Goal: Navigation & Orientation: Understand site structure

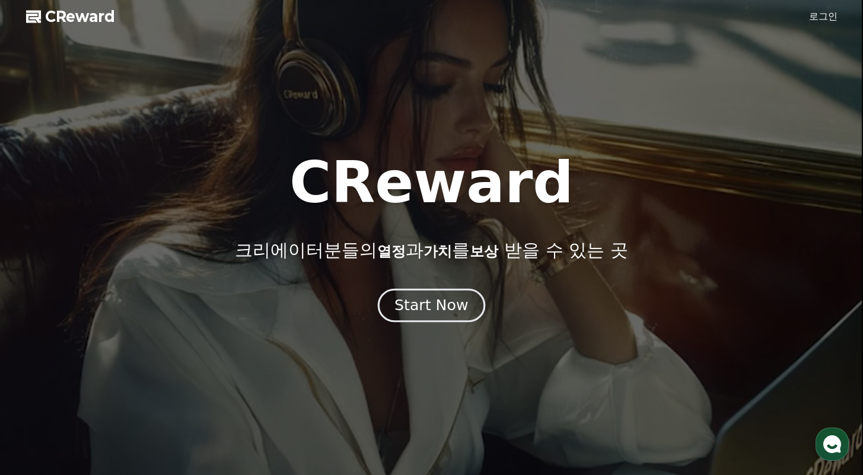
click at [427, 304] on div "Start Now" at bounding box center [431, 305] width 74 height 20
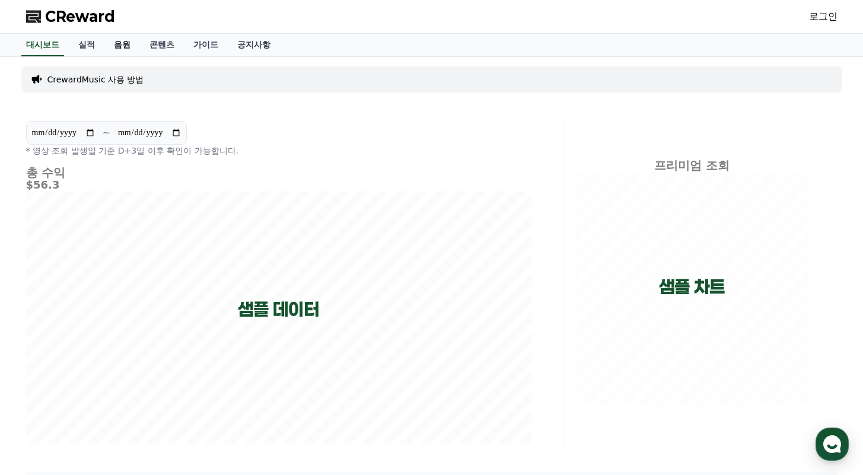
click at [112, 46] on link "음원" at bounding box center [122, 45] width 36 height 23
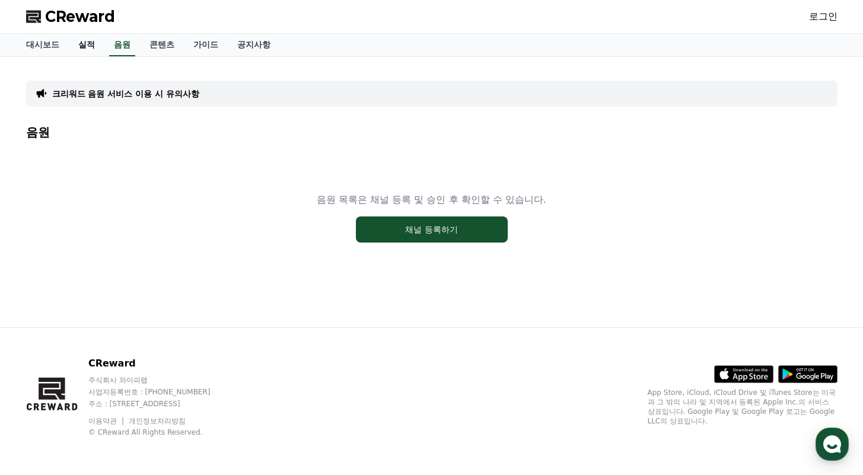
click at [72, 42] on link "실적" at bounding box center [87, 45] width 36 height 23
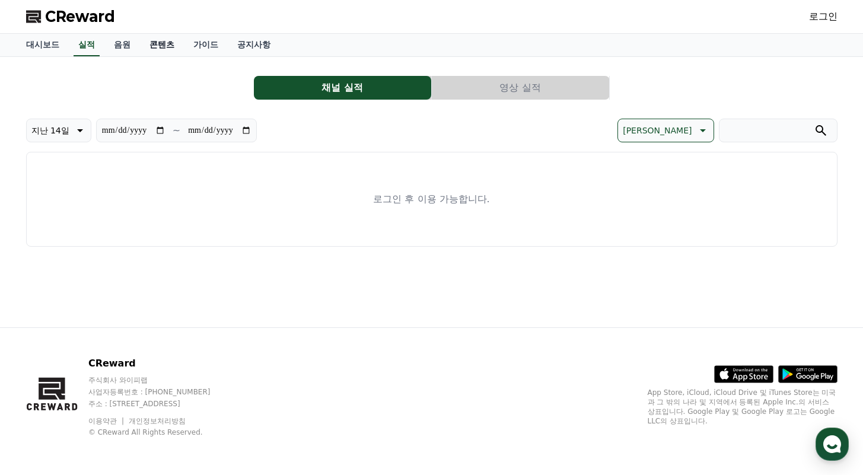
click at [152, 47] on link "콘텐츠" at bounding box center [162, 45] width 44 height 23
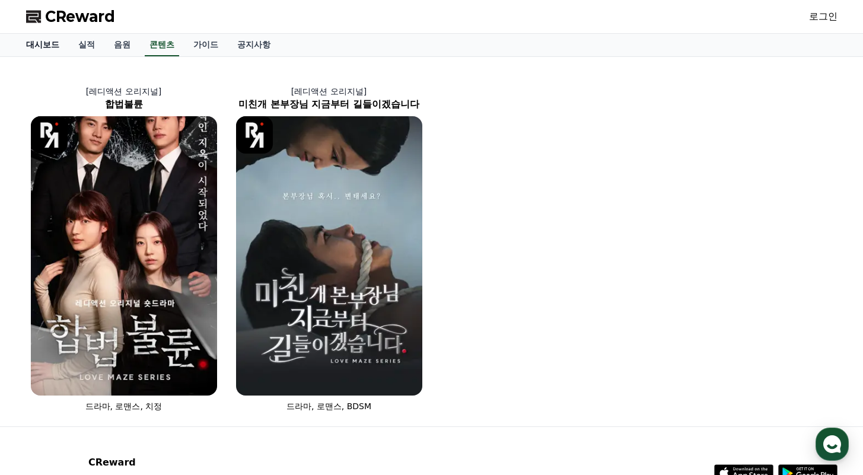
click at [50, 43] on link "대시보드" at bounding box center [43, 45] width 52 height 23
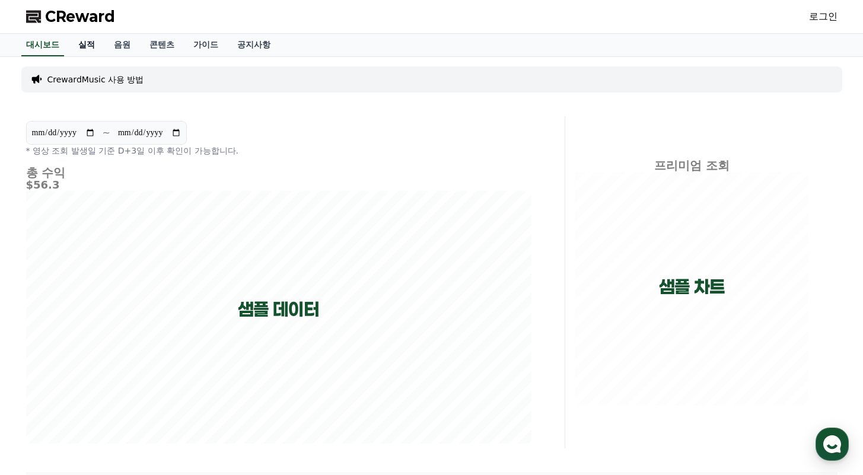
click at [74, 44] on link "실적" at bounding box center [87, 45] width 36 height 23
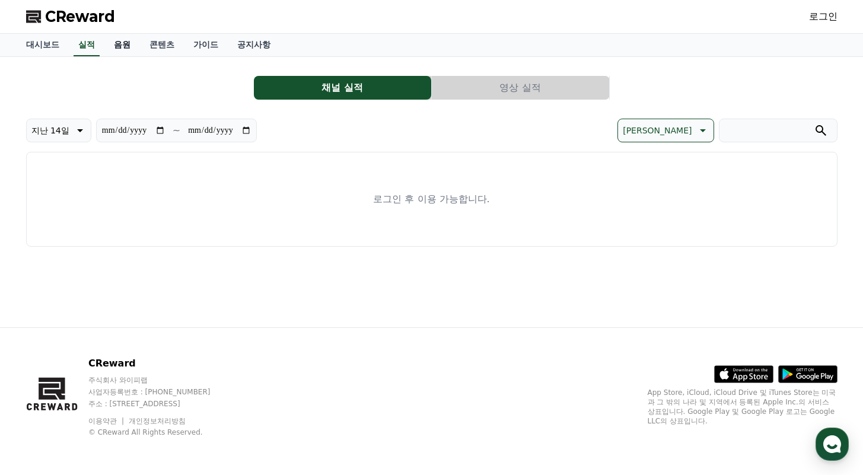
click at [116, 41] on link "음원" at bounding box center [122, 45] width 36 height 23
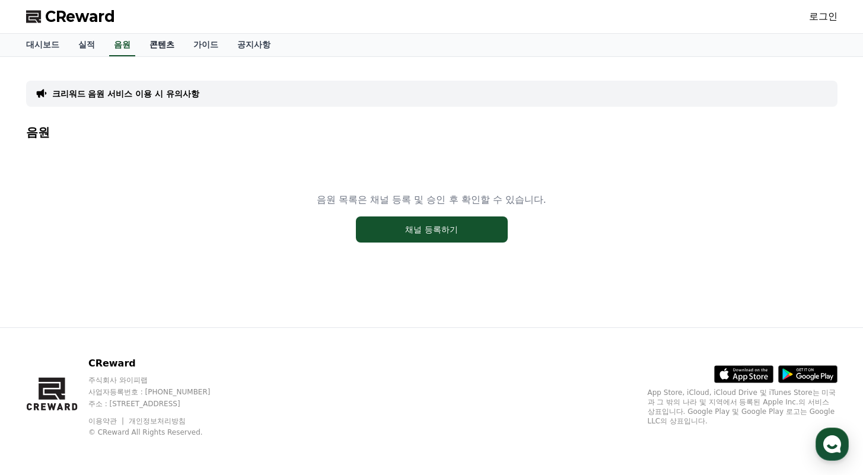
click at [156, 46] on link "콘텐츠" at bounding box center [162, 45] width 44 height 23
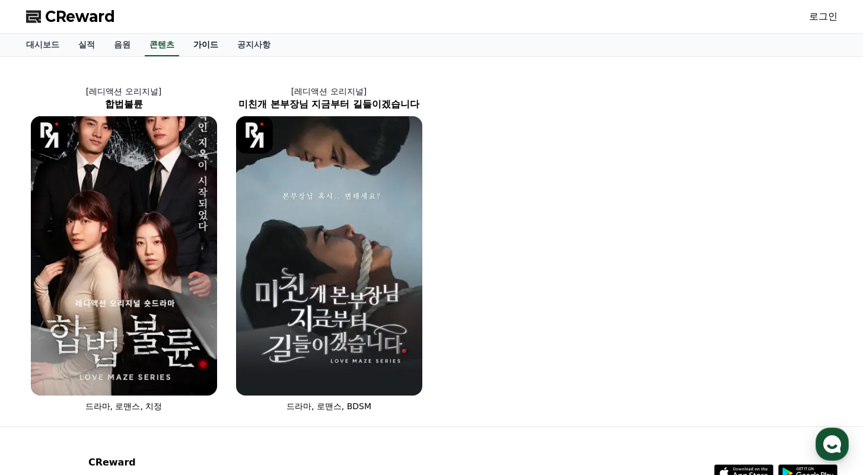
click at [184, 40] on link "가이드" at bounding box center [206, 45] width 44 height 23
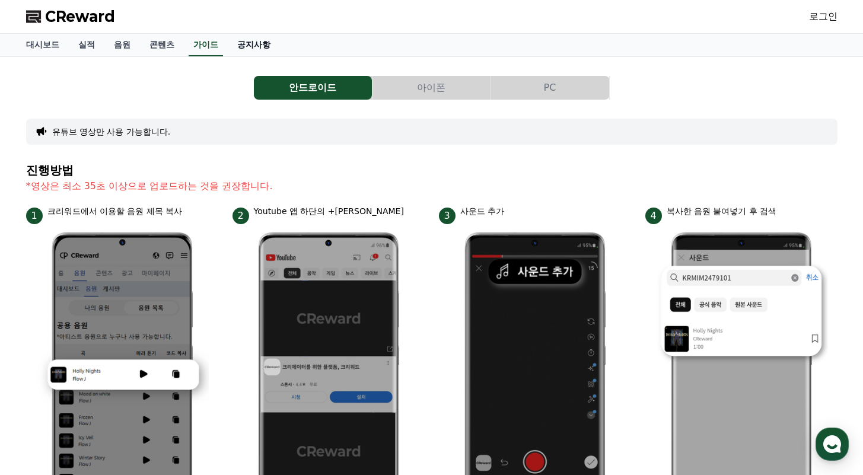
click at [237, 47] on link "공지사항" at bounding box center [254, 45] width 52 height 23
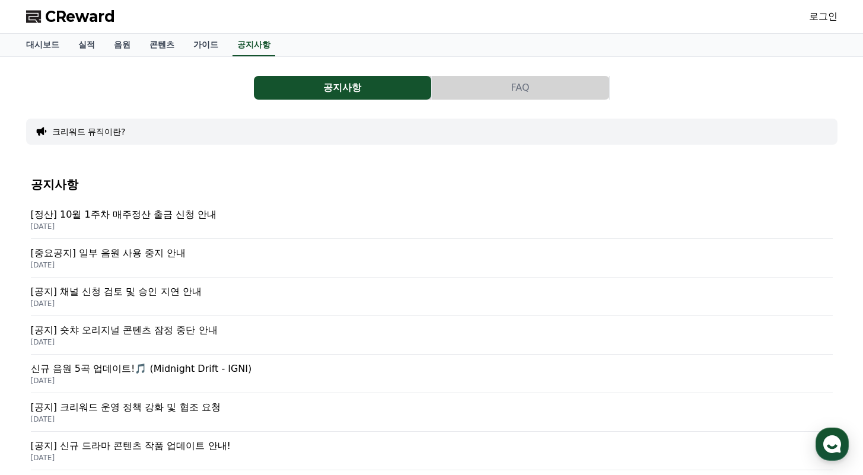
scroll to position [7, 0]
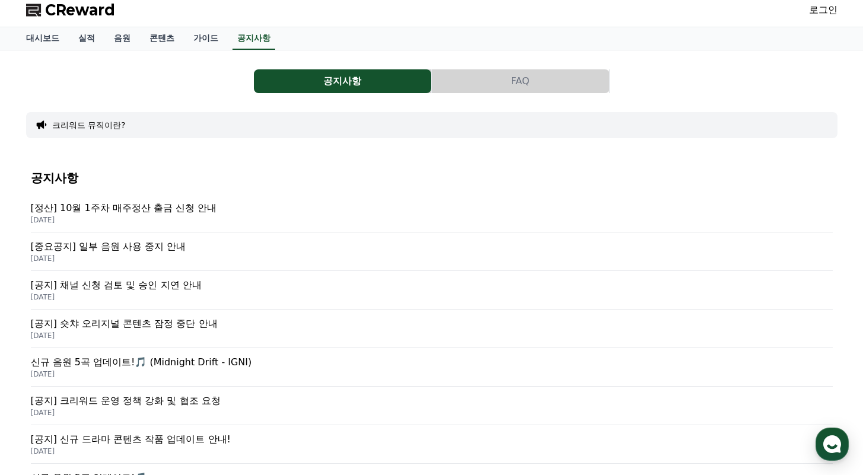
click at [185, 362] on p "신규 음원 5곡 업데이트!🎵 (Midnight Drift - IGNI)" at bounding box center [432, 362] width 802 height 14
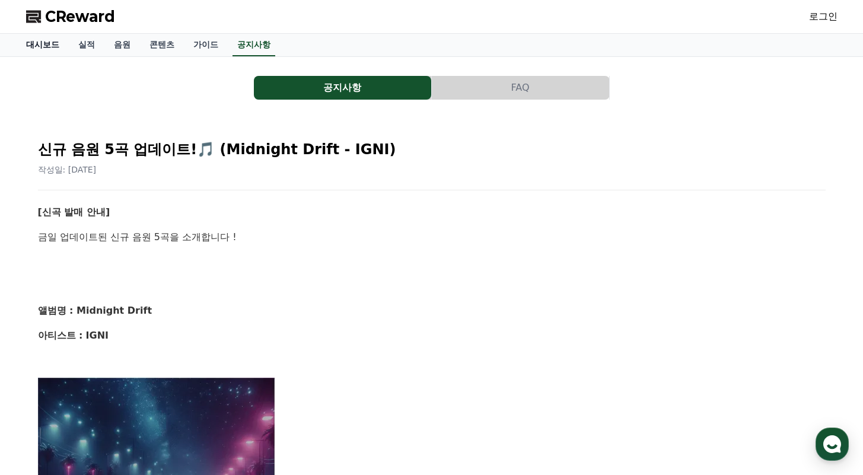
click at [50, 39] on link "대시보드" at bounding box center [43, 45] width 52 height 23
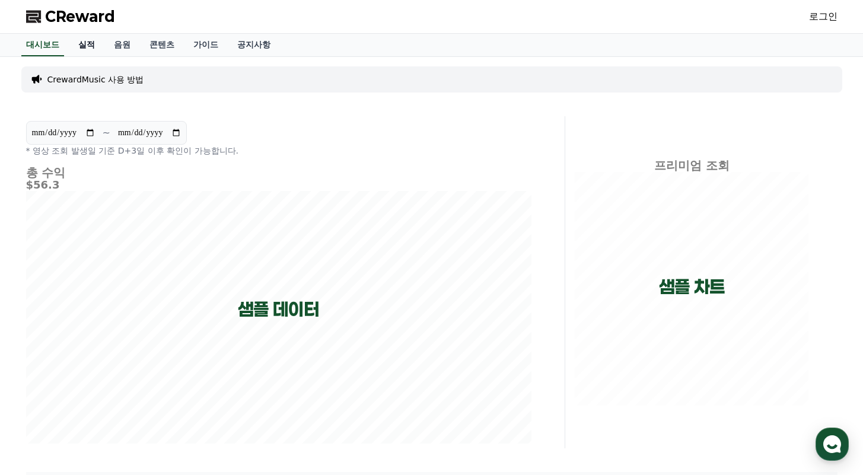
click at [78, 47] on link "실적" at bounding box center [87, 45] width 36 height 23
